Goal: Task Accomplishment & Management: Use online tool/utility

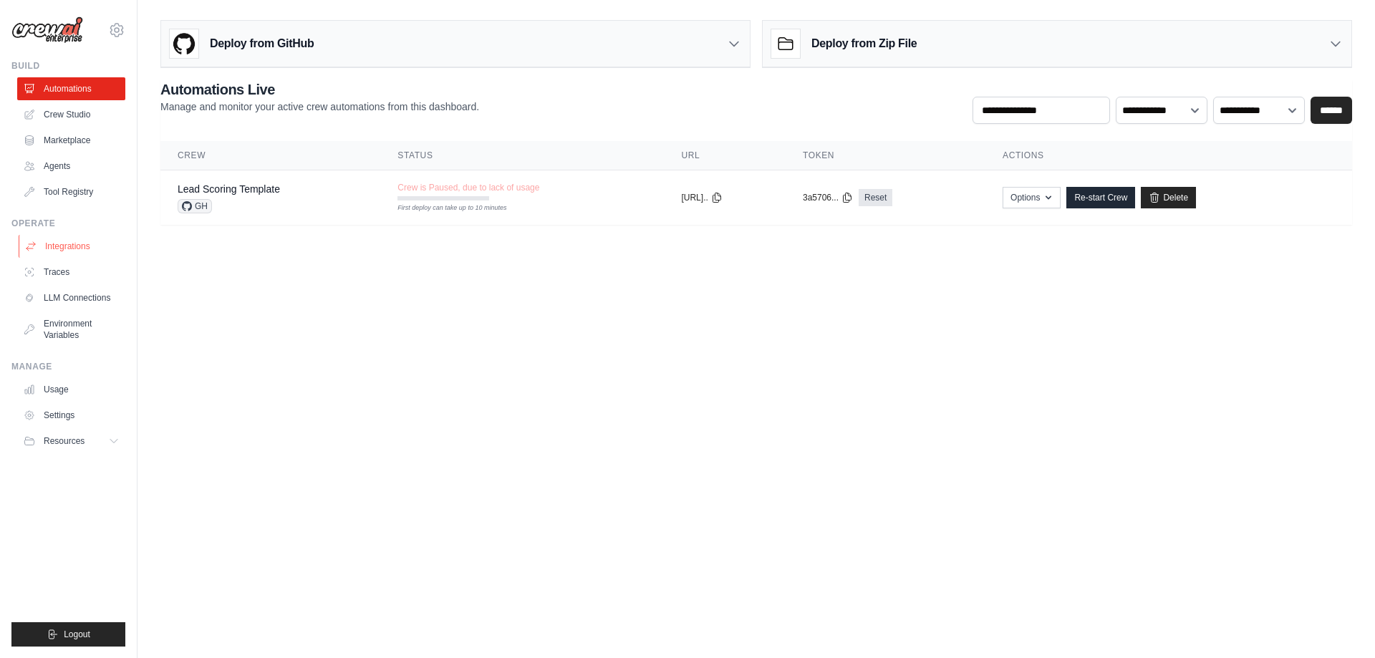
click at [84, 245] on link "Integrations" at bounding box center [73, 246] width 108 height 23
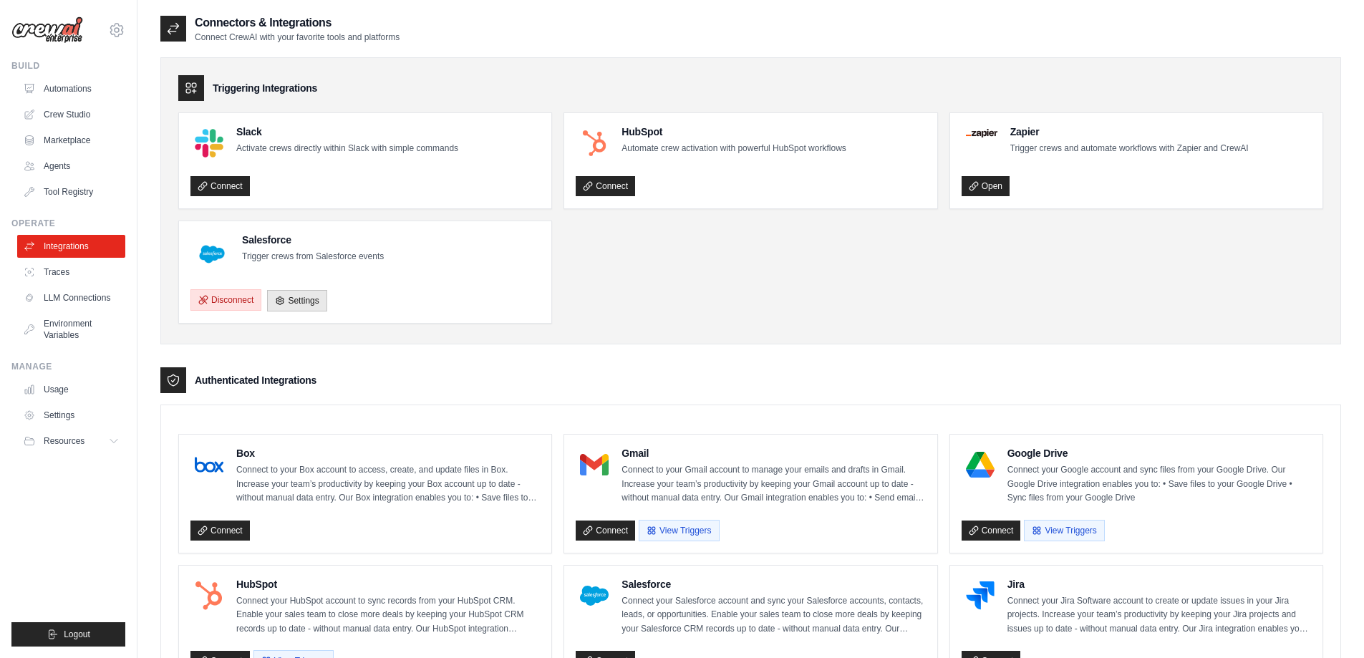
click at [237, 298] on button "Disconnect" at bounding box center [225, 299] width 71 height 21
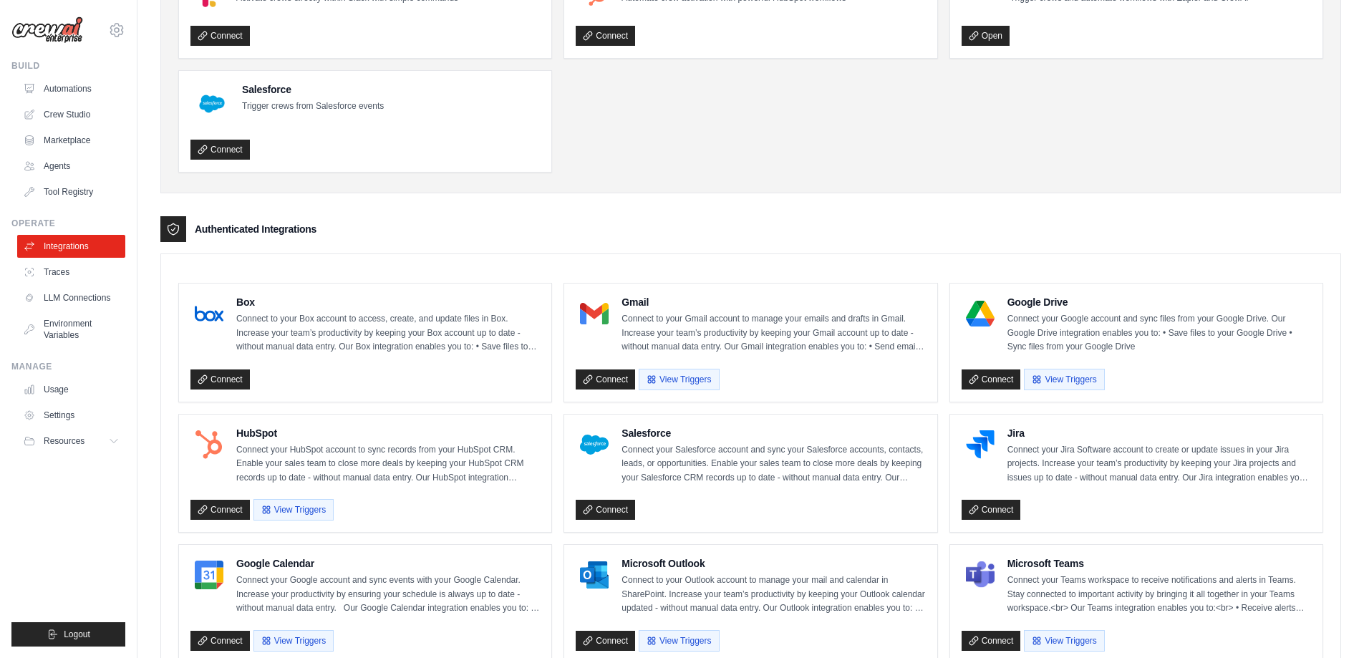
scroll to position [215, 0]
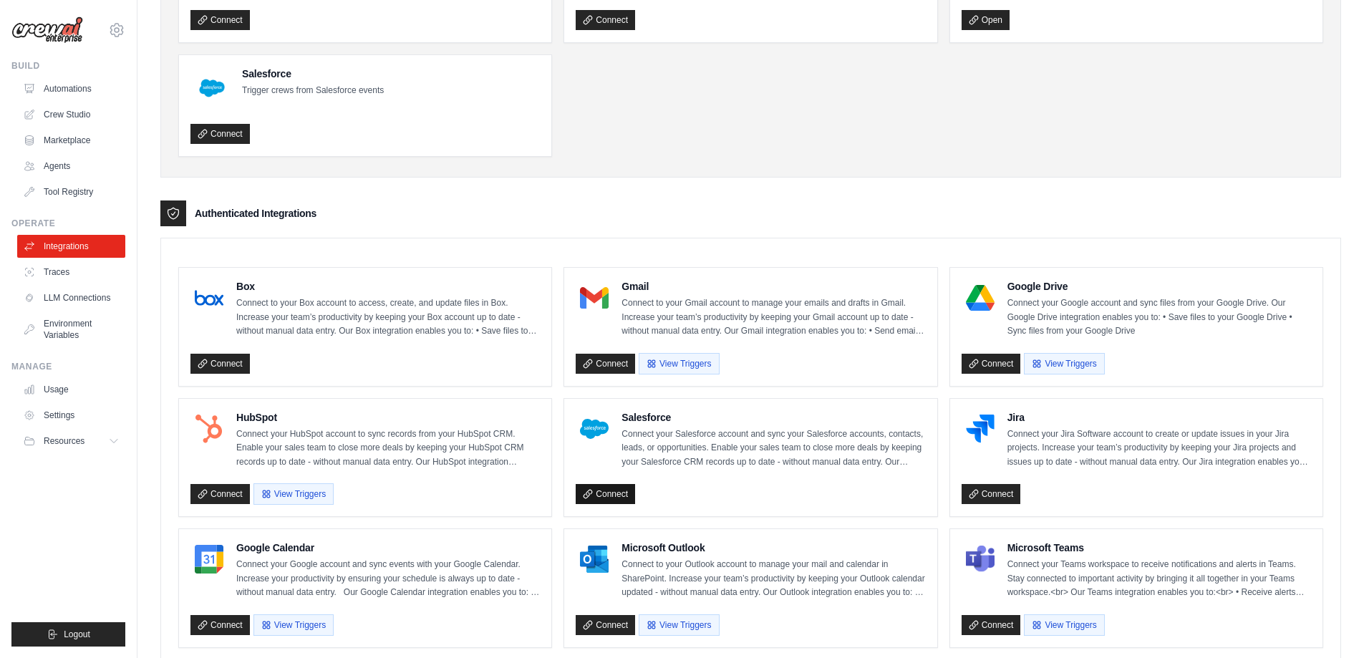
click at [607, 496] on link "Connect" at bounding box center [605, 494] width 59 height 20
click at [609, 495] on link "Connect" at bounding box center [605, 494] width 59 height 20
